Goal: Find specific page/section: Find specific page/section

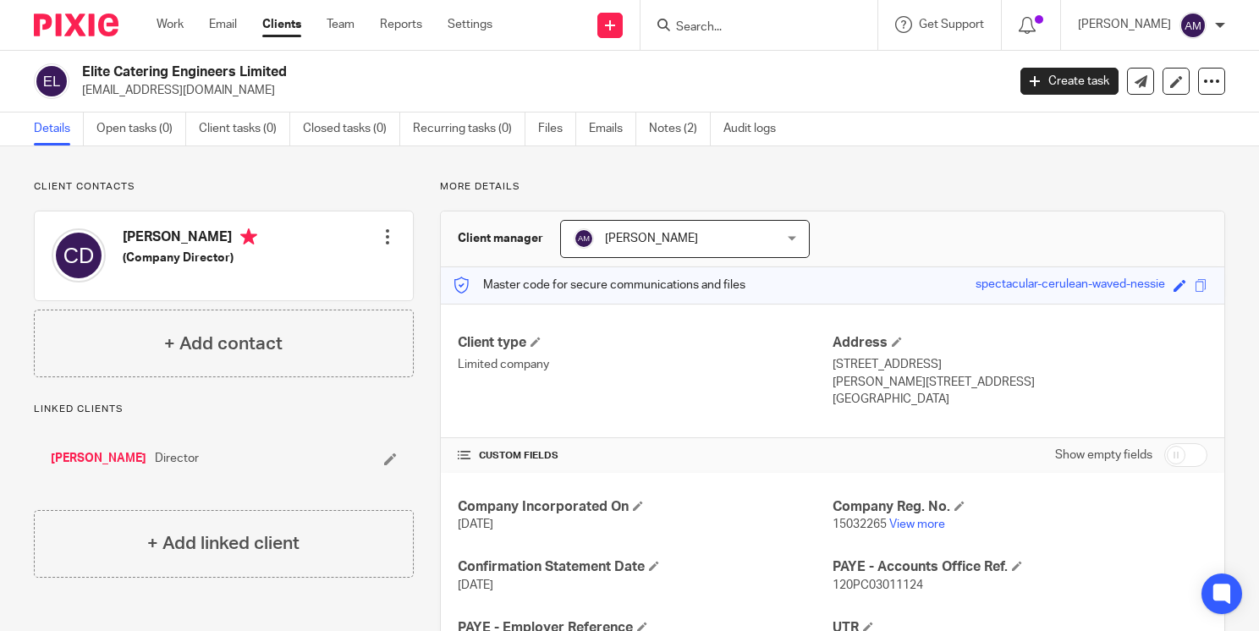
click at [1219, 215] on div "Client contacts [PERSON_NAME] (Company Director) Edit contact Create client fro…" at bounding box center [629, 491] width 1259 height 691
click at [768, 28] on input "Search" at bounding box center [751, 27] width 152 height 15
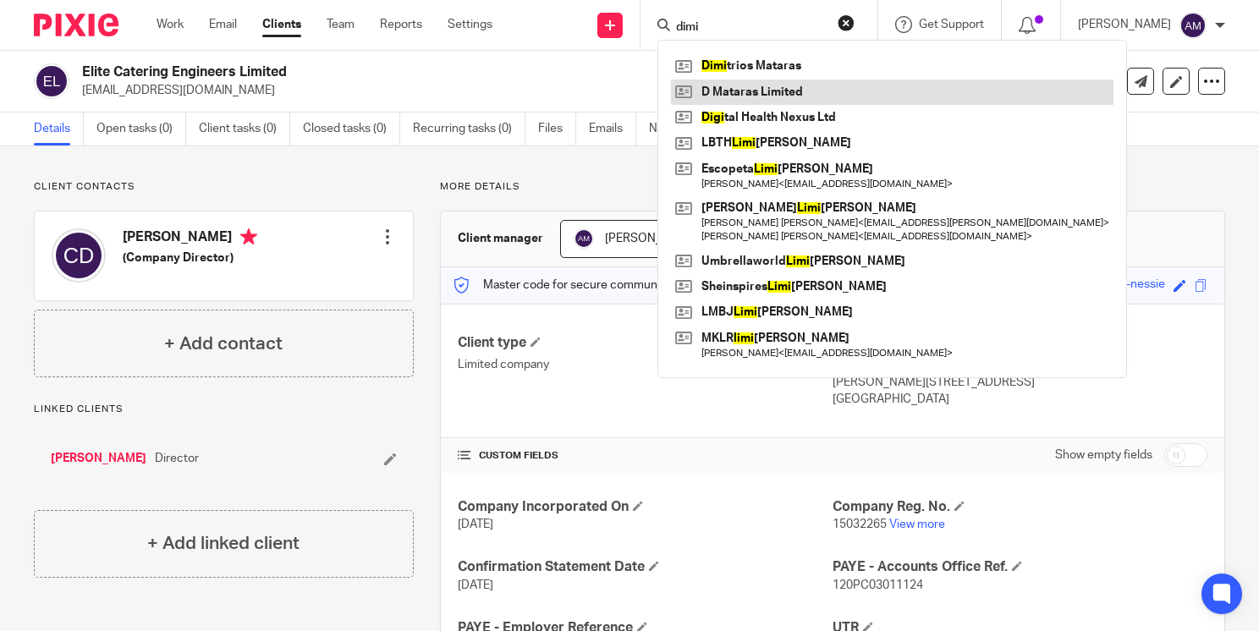
type input "dimi"
click at [772, 91] on link at bounding box center [892, 92] width 443 height 25
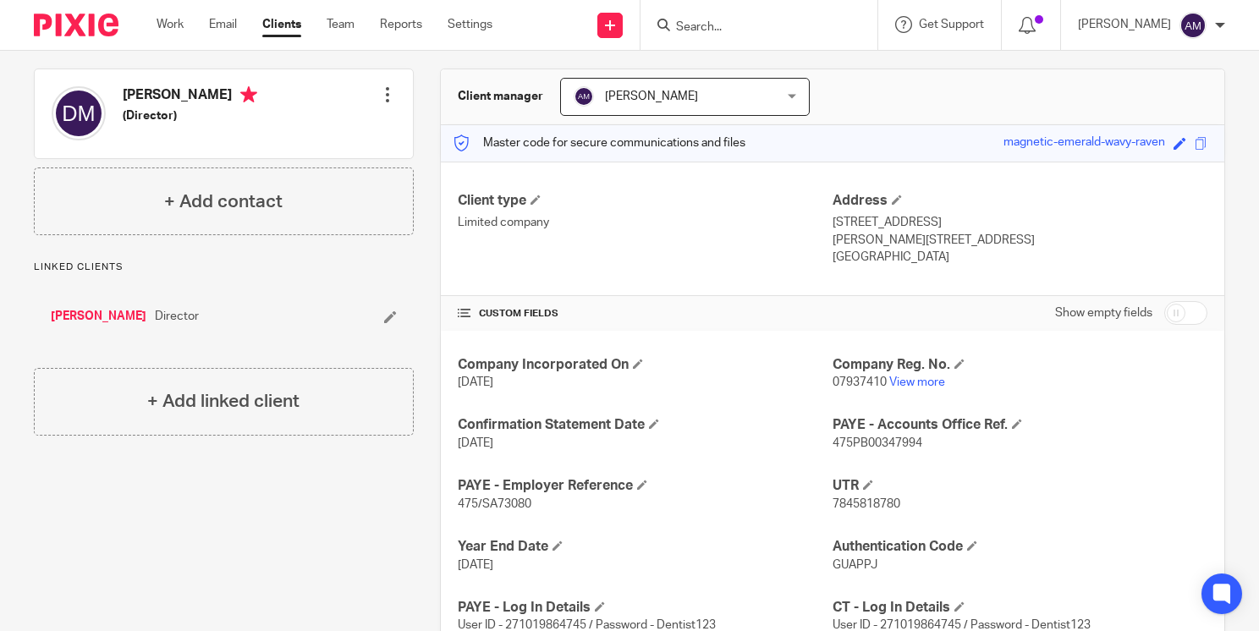
scroll to position [204, 0]
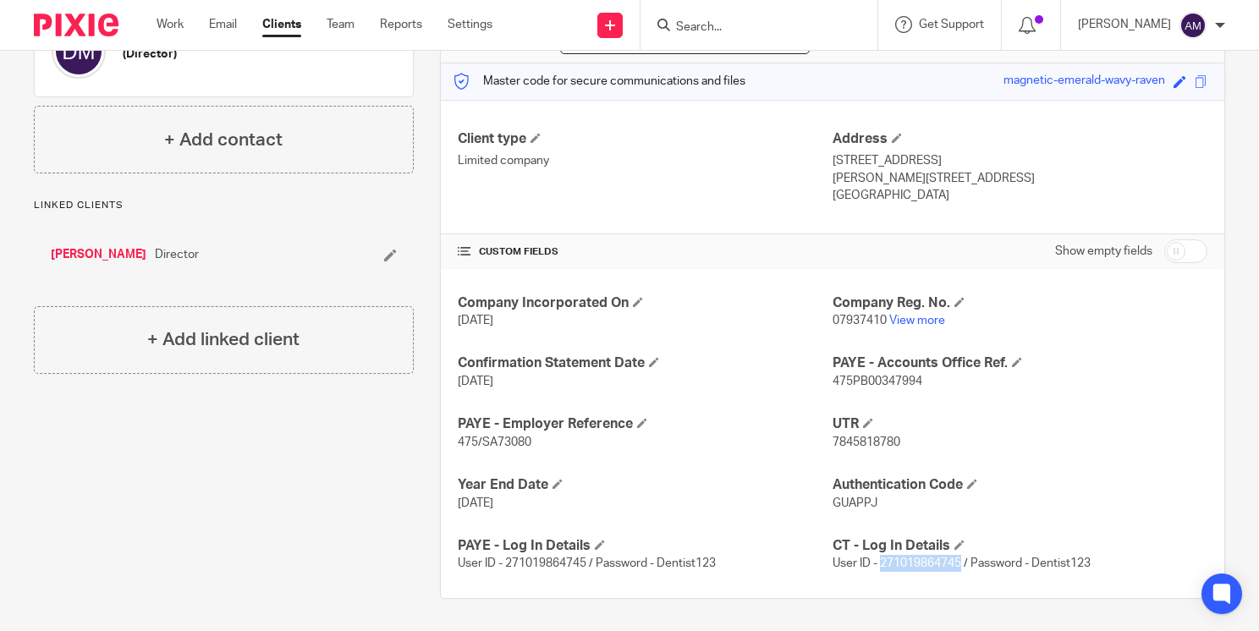
drag, startPoint x: 873, startPoint y: 560, endPoint x: 956, endPoint y: 567, distance: 83.2
click at [956, 567] on span "User ID - 271019864745 / Password - Dentist123" at bounding box center [962, 564] width 258 height 12
copy span "271019864745"
click at [93, 251] on link "Dimitrios Mataras" at bounding box center [99, 254] width 96 height 17
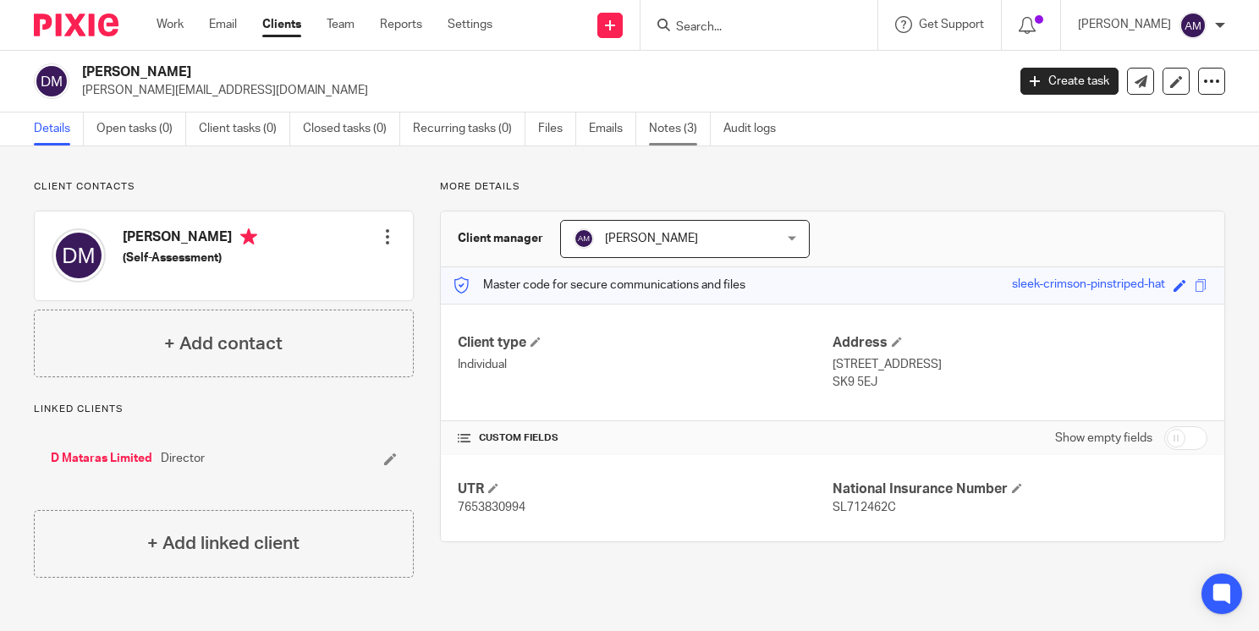
click at [673, 127] on link "Notes (3)" at bounding box center [680, 129] width 62 height 33
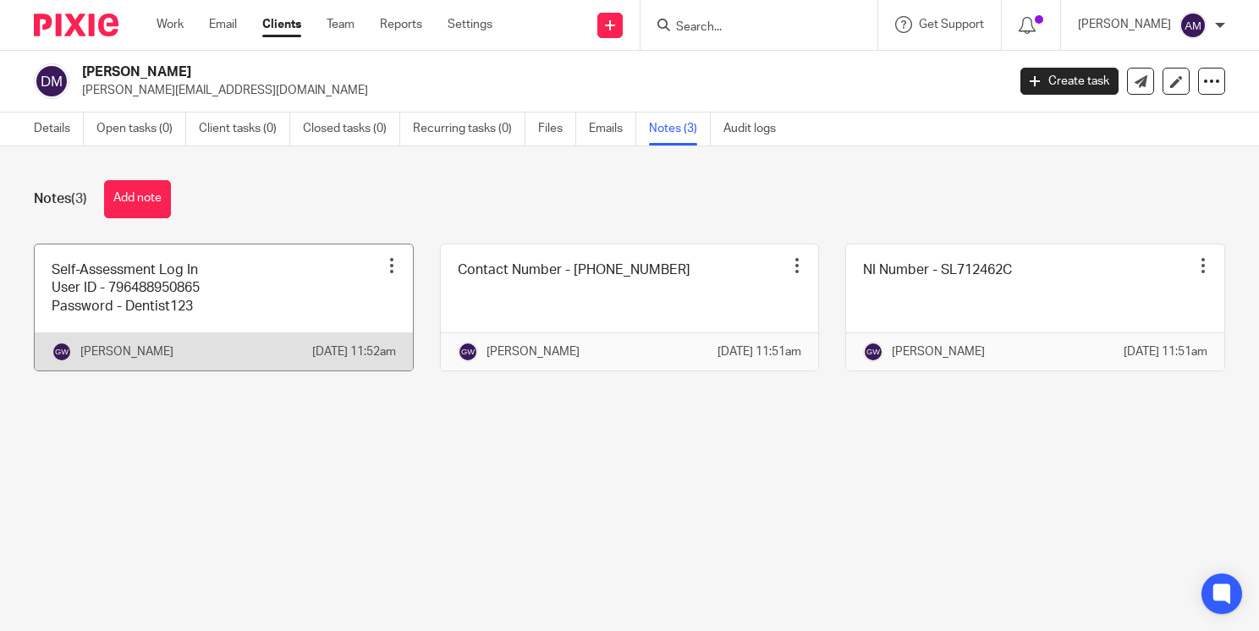
click at [401, 266] on link at bounding box center [224, 308] width 378 height 126
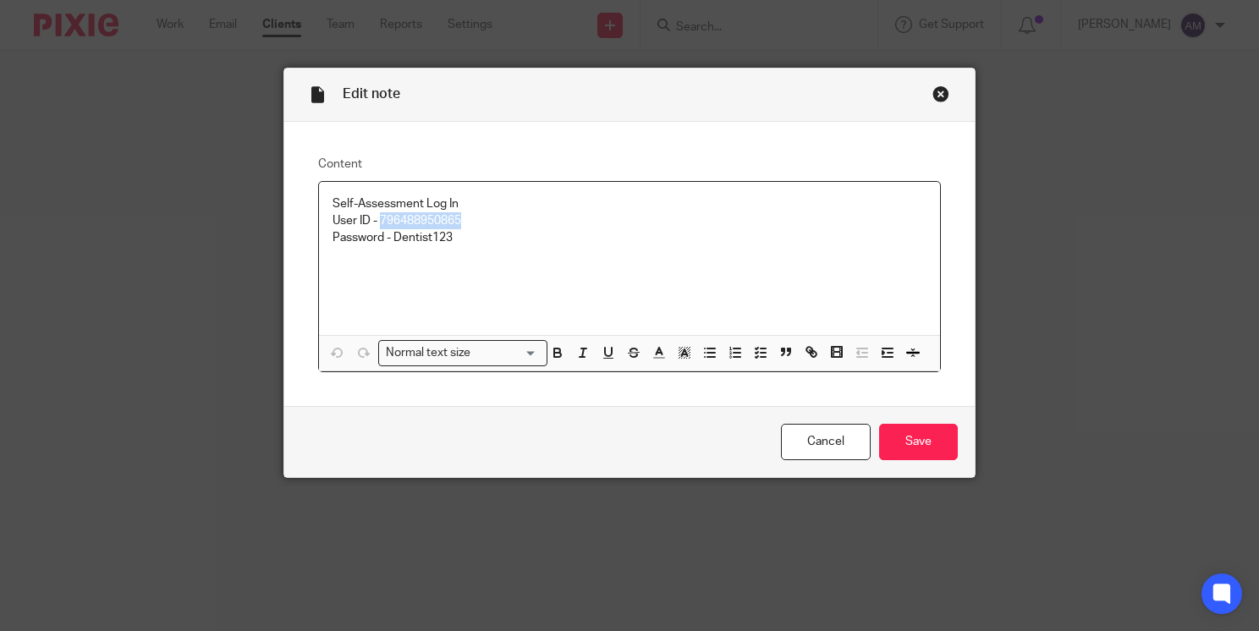
drag, startPoint x: 375, startPoint y: 218, endPoint x: 461, endPoint y: 216, distance: 86.4
click at [461, 216] on p "User ID - 796488950865" at bounding box center [630, 220] width 594 height 17
copy p "796488950865"
